Goal: Task Accomplishment & Management: Use online tool/utility

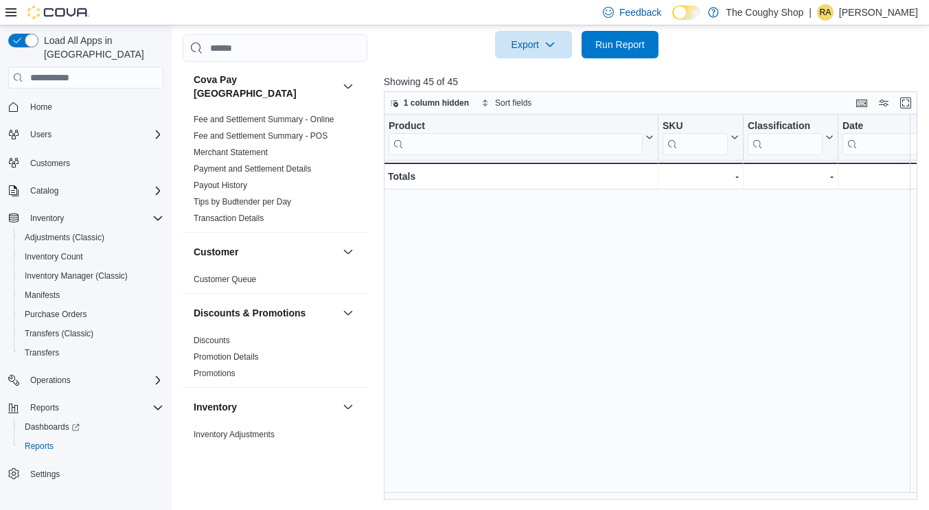
scroll to position [809, 0]
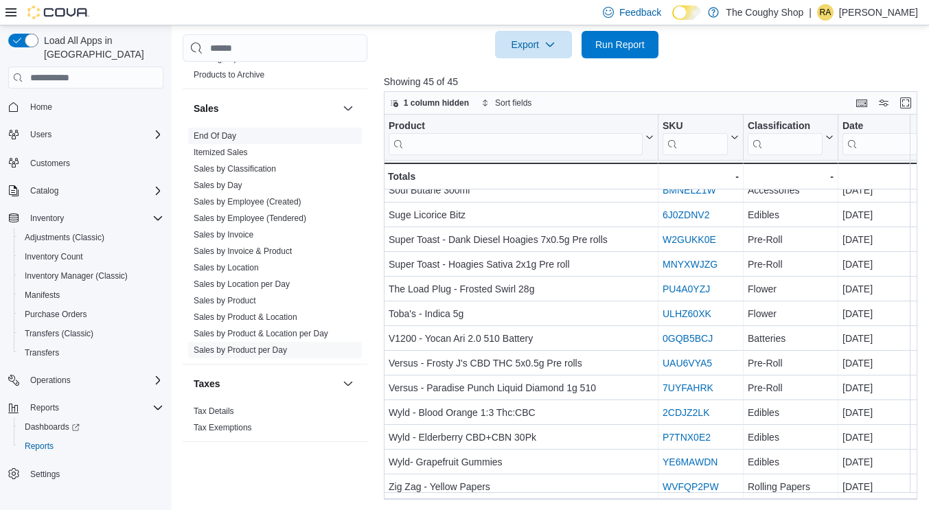
click at [222, 131] on link "End Of Day" at bounding box center [215, 136] width 43 height 10
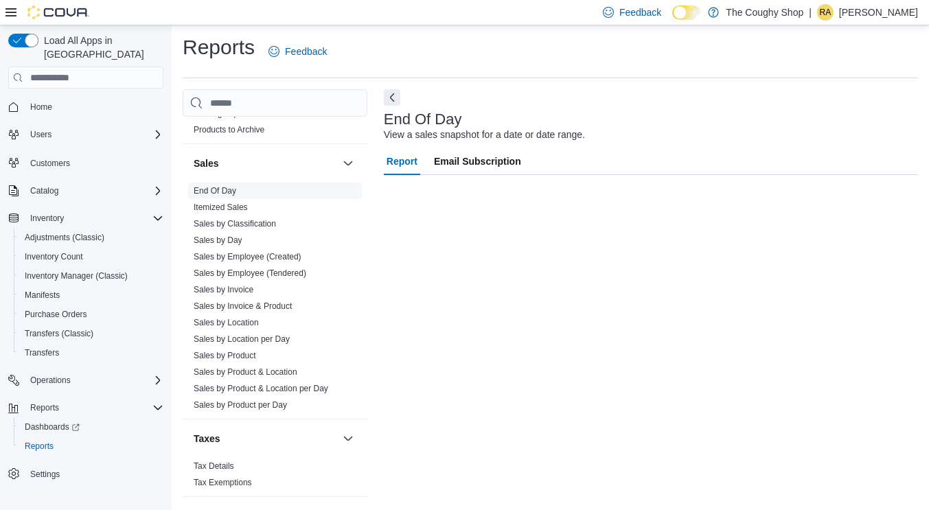
scroll to position [3, 0]
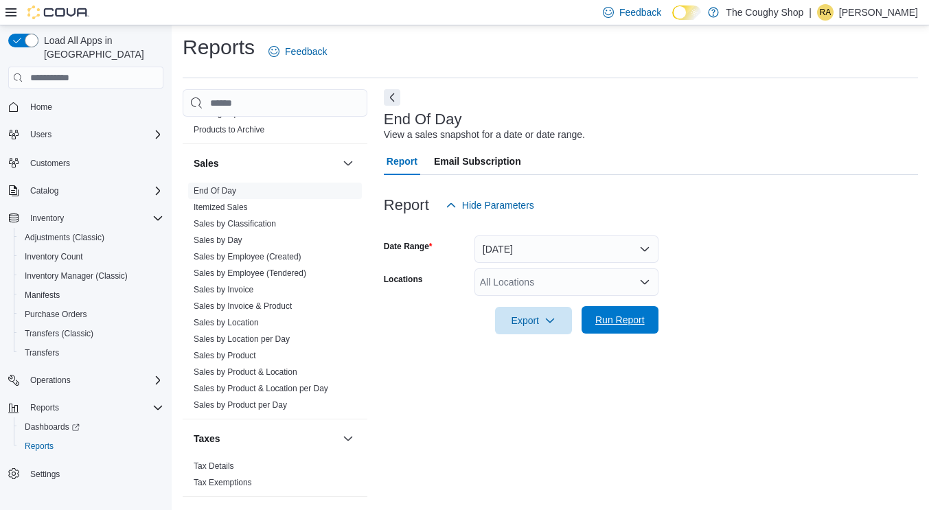
click at [615, 316] on span "Run Report" at bounding box center [619, 320] width 49 height 14
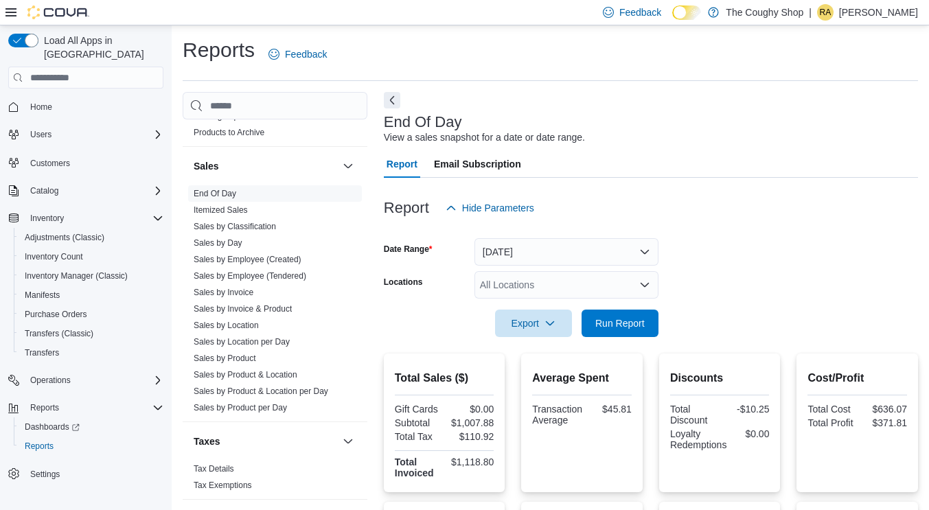
click at [529, 283] on div "All Locations" at bounding box center [566, 284] width 184 height 27
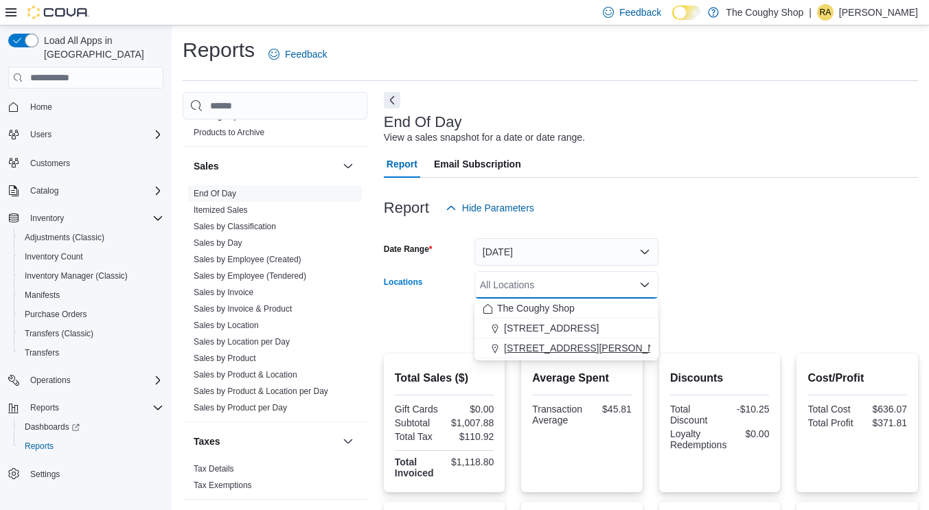
click at [527, 348] on span "[STREET_ADDRESS][PERSON_NAME]" at bounding box center [591, 348] width 174 height 14
click at [780, 267] on form "Date Range [DATE] Locations [STREET_ADDRESS][PERSON_NAME] Combo box. Selected. …" at bounding box center [651, 279] width 534 height 115
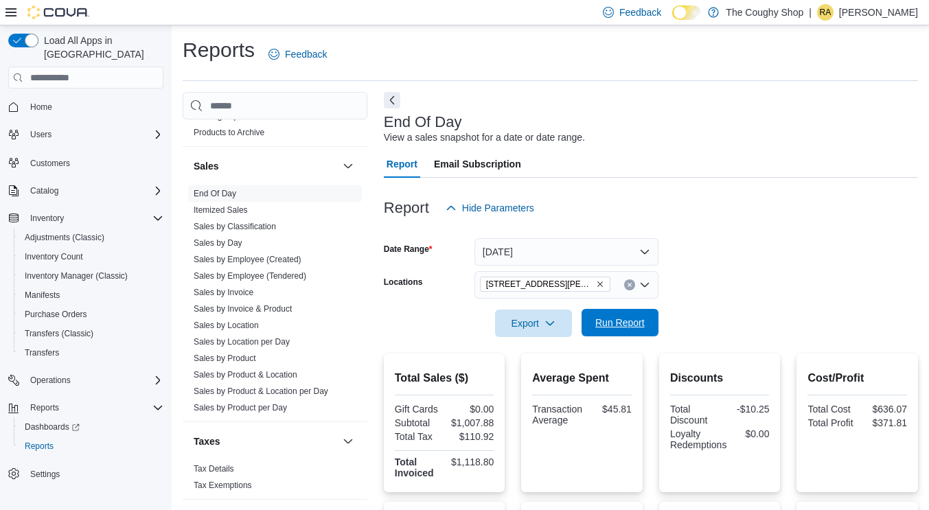
click at [636, 320] on span "Run Report" at bounding box center [619, 323] width 49 height 14
